Goal: Find specific page/section: Find specific page/section

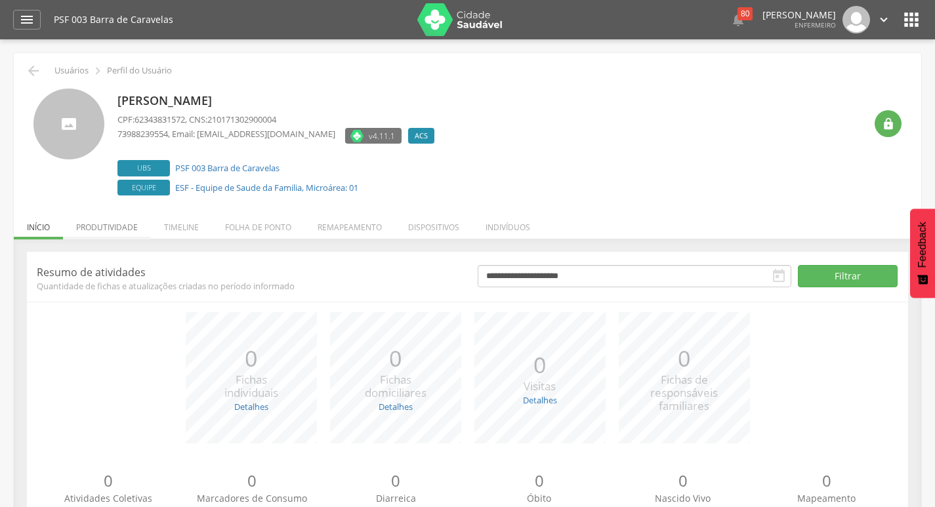
click at [115, 232] on li "Produtividade" at bounding box center [107, 224] width 88 height 31
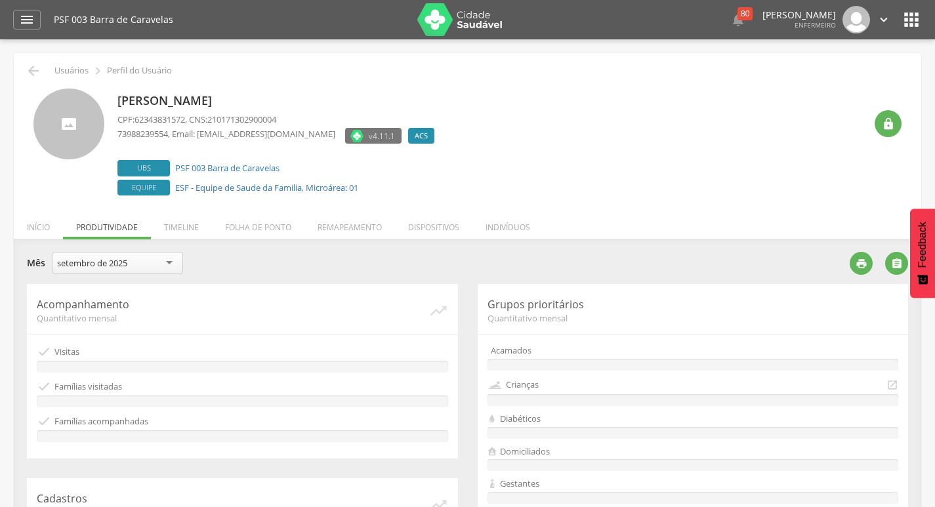
click at [102, 272] on div "setembro de 2025" at bounding box center [117, 263] width 131 height 22
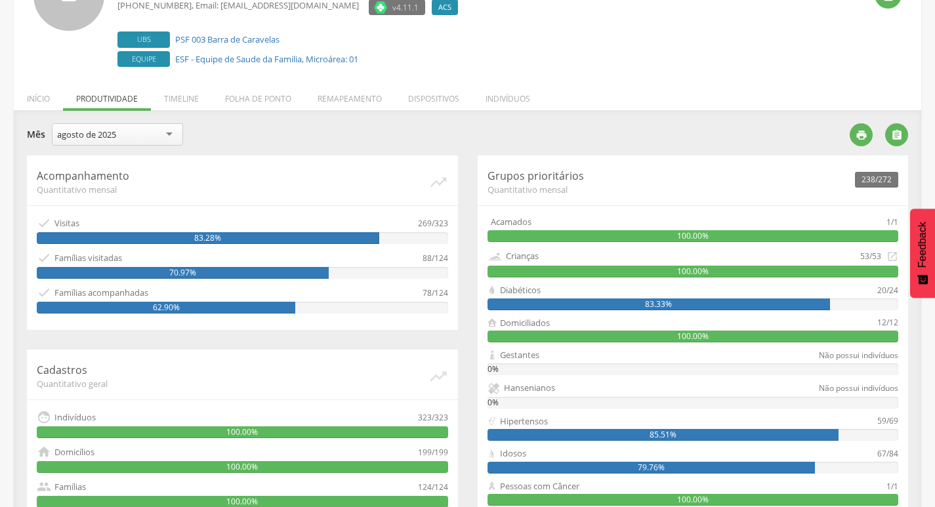
scroll to position [131, 0]
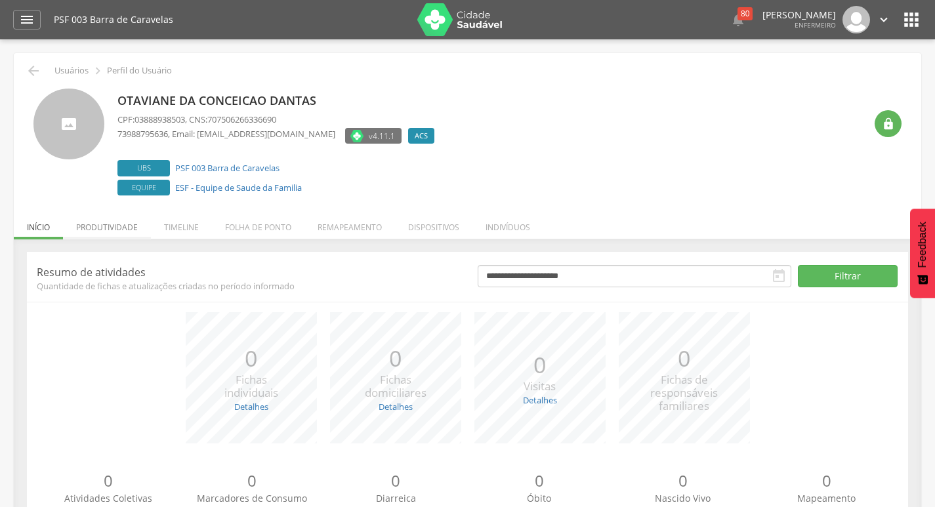
click at [102, 231] on li "Produtividade" at bounding box center [107, 224] width 88 height 31
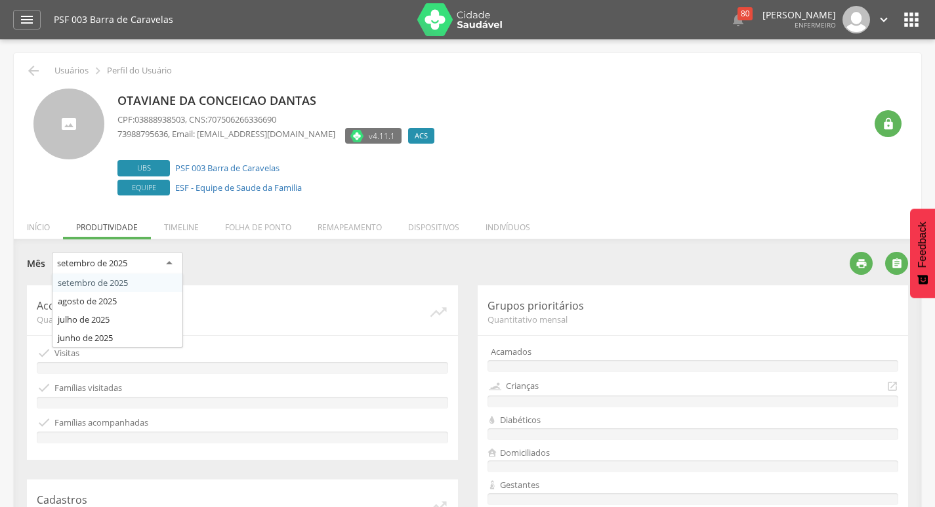
click at [105, 264] on div "setembro de 2025" at bounding box center [92, 263] width 70 height 12
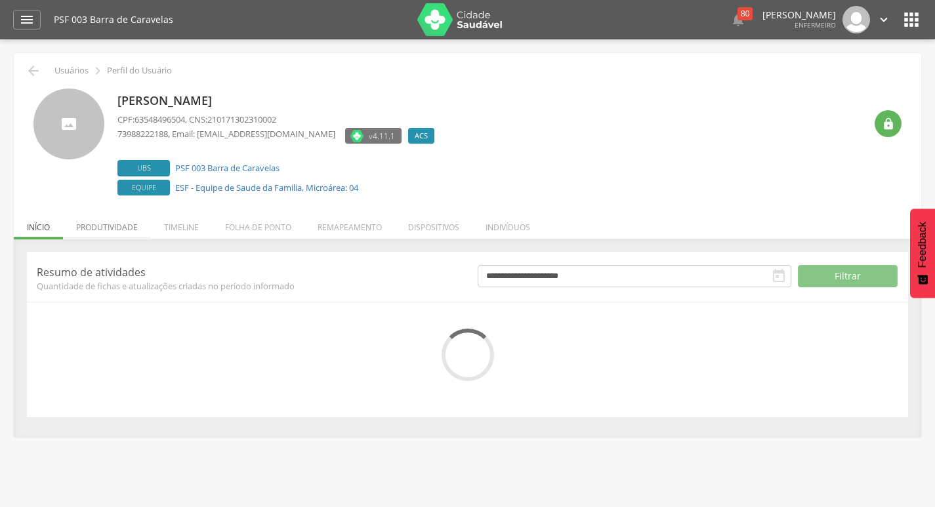
click at [99, 230] on li "Produtividade" at bounding box center [107, 224] width 88 height 31
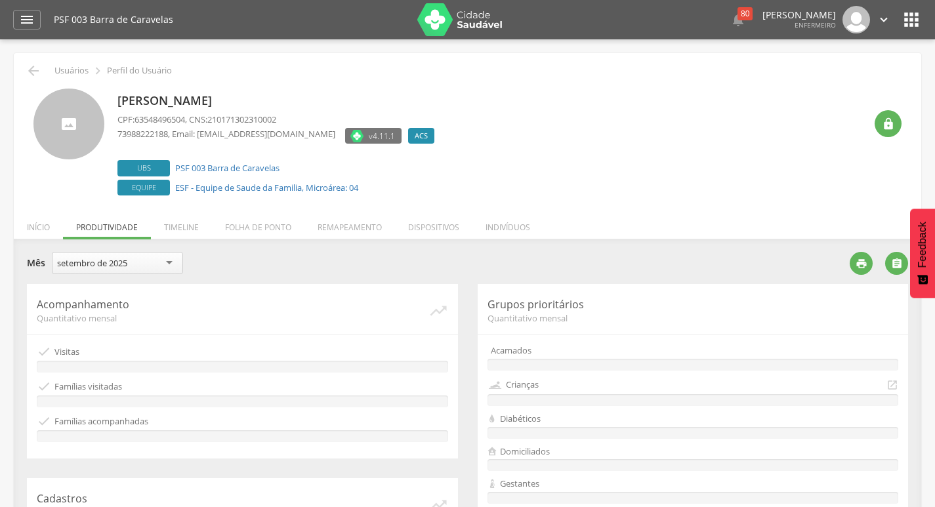
click at [121, 266] on div "setembro de 2025" at bounding box center [92, 263] width 70 height 12
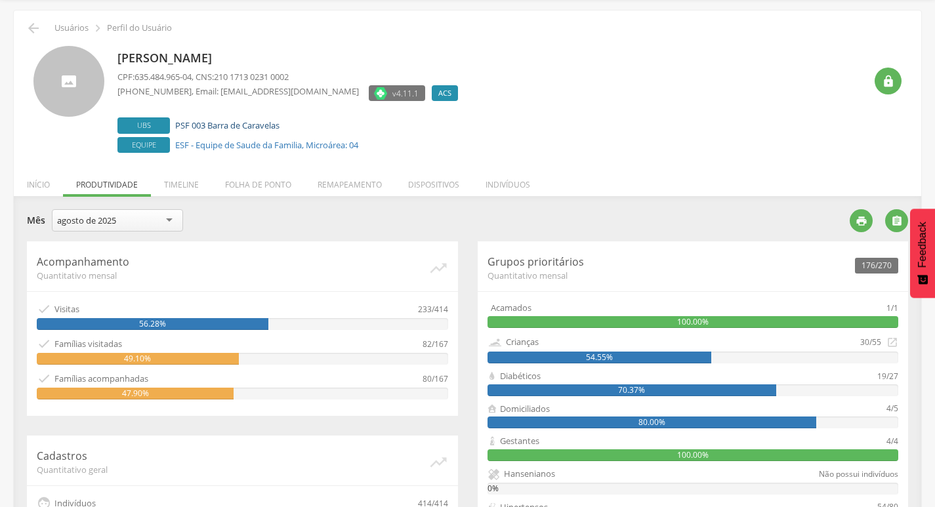
scroll to position [66, 0]
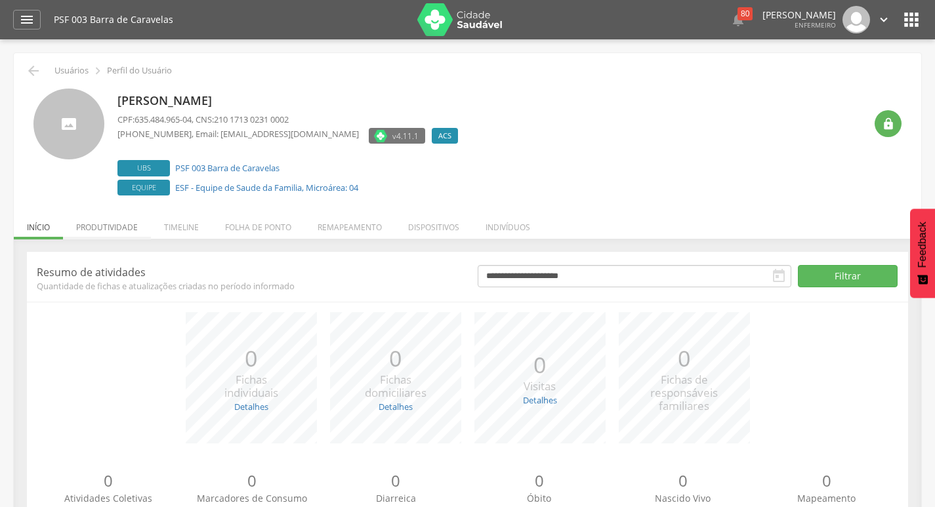
click at [131, 219] on li "Produtividade" at bounding box center [107, 224] width 88 height 31
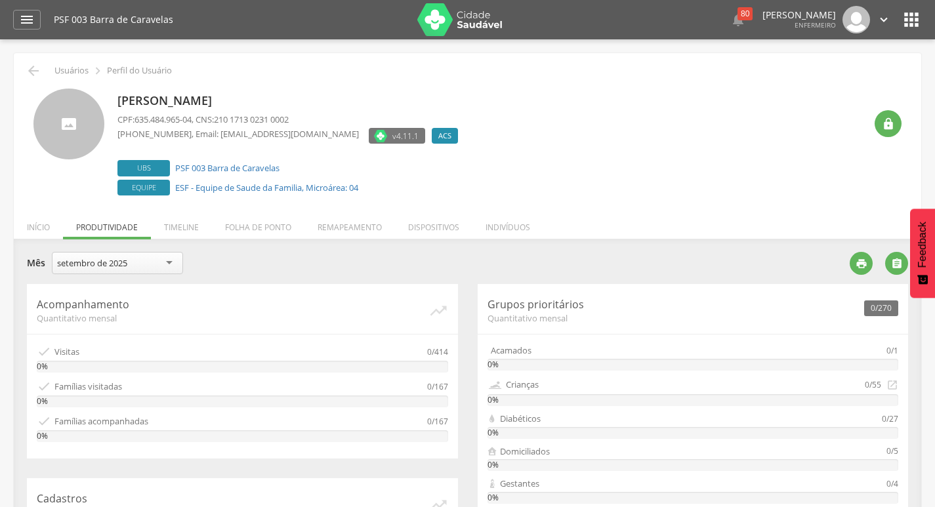
click at [127, 264] on div "setembro de 2025" at bounding box center [92, 263] width 70 height 12
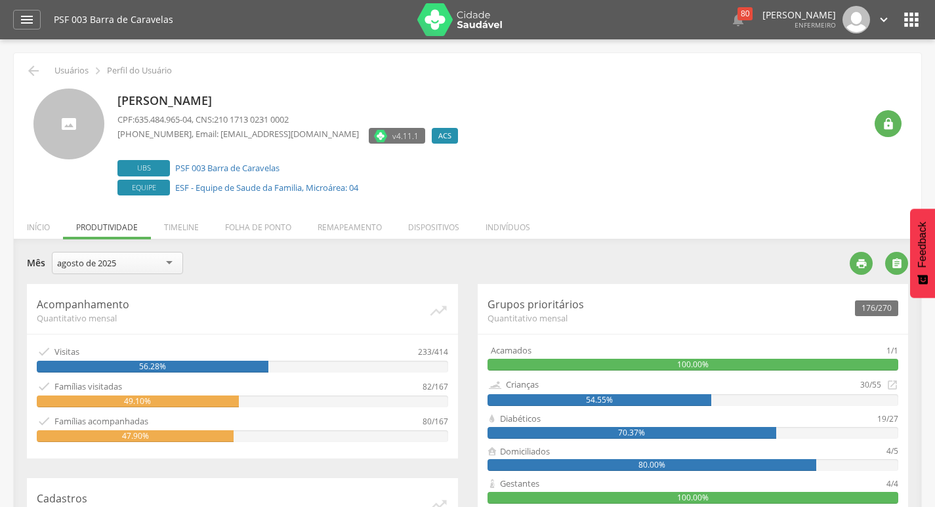
click at [124, 259] on div "agosto de 2025" at bounding box center [117, 263] width 131 height 22
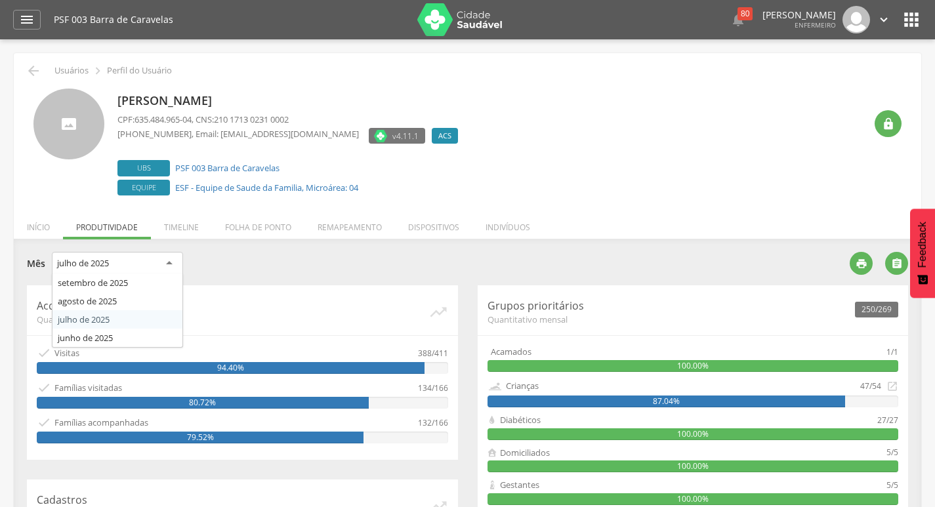
click at [97, 258] on div "julho de 2025" at bounding box center [83, 263] width 52 height 12
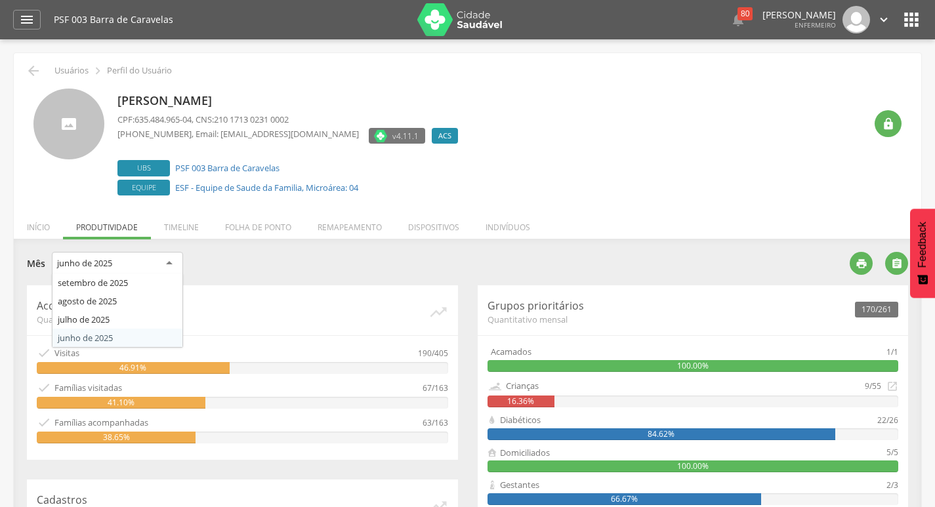
click at [91, 258] on div "junho de 2025" at bounding box center [84, 263] width 55 height 12
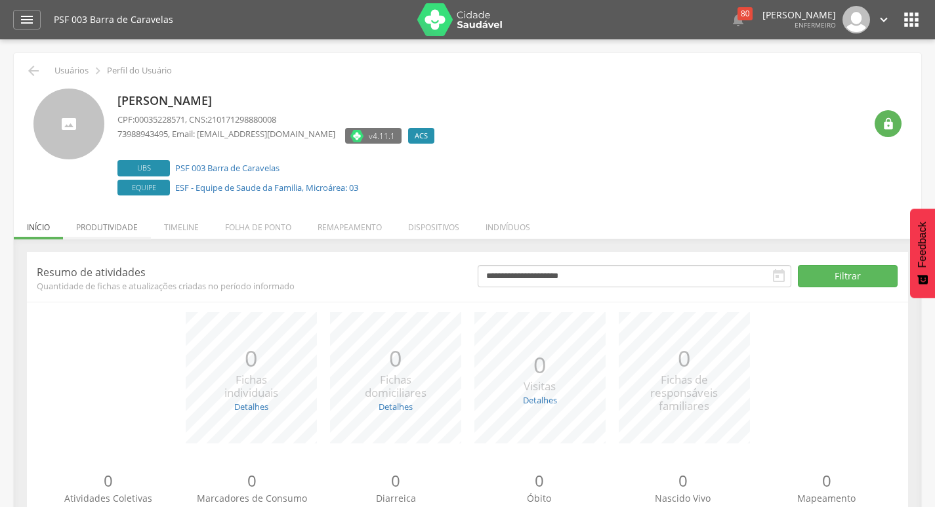
click at [121, 218] on li "Produtividade" at bounding box center [107, 224] width 88 height 31
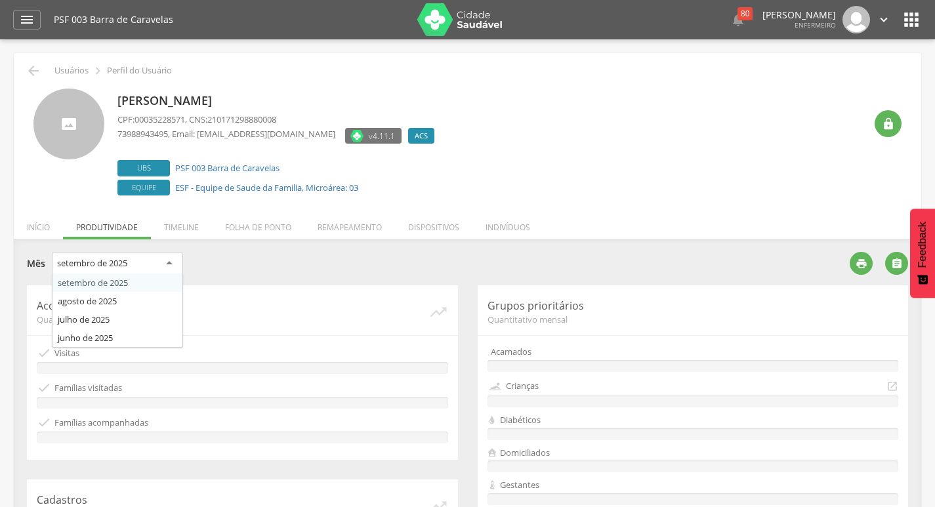
click at [118, 261] on div "setembro de 2025" at bounding box center [92, 263] width 70 height 12
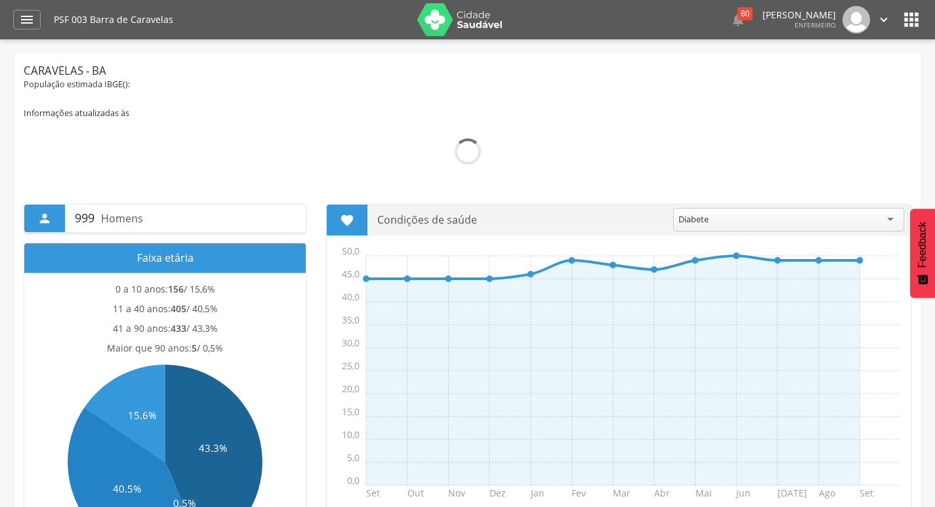
click at [916, 20] on icon "" at bounding box center [911, 19] width 21 height 21
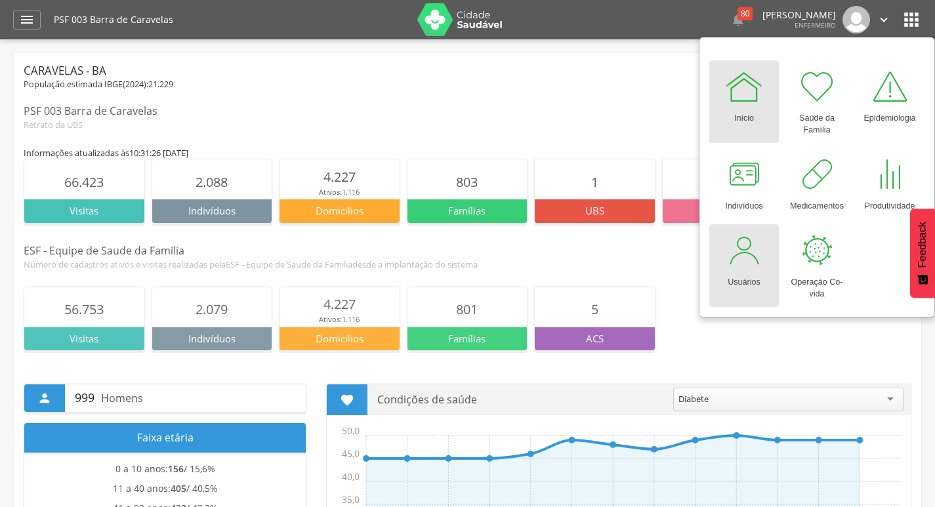
click at [741, 289] on link "Usuários" at bounding box center [744, 265] width 70 height 83
